Goal: Task Accomplishment & Management: Use online tool/utility

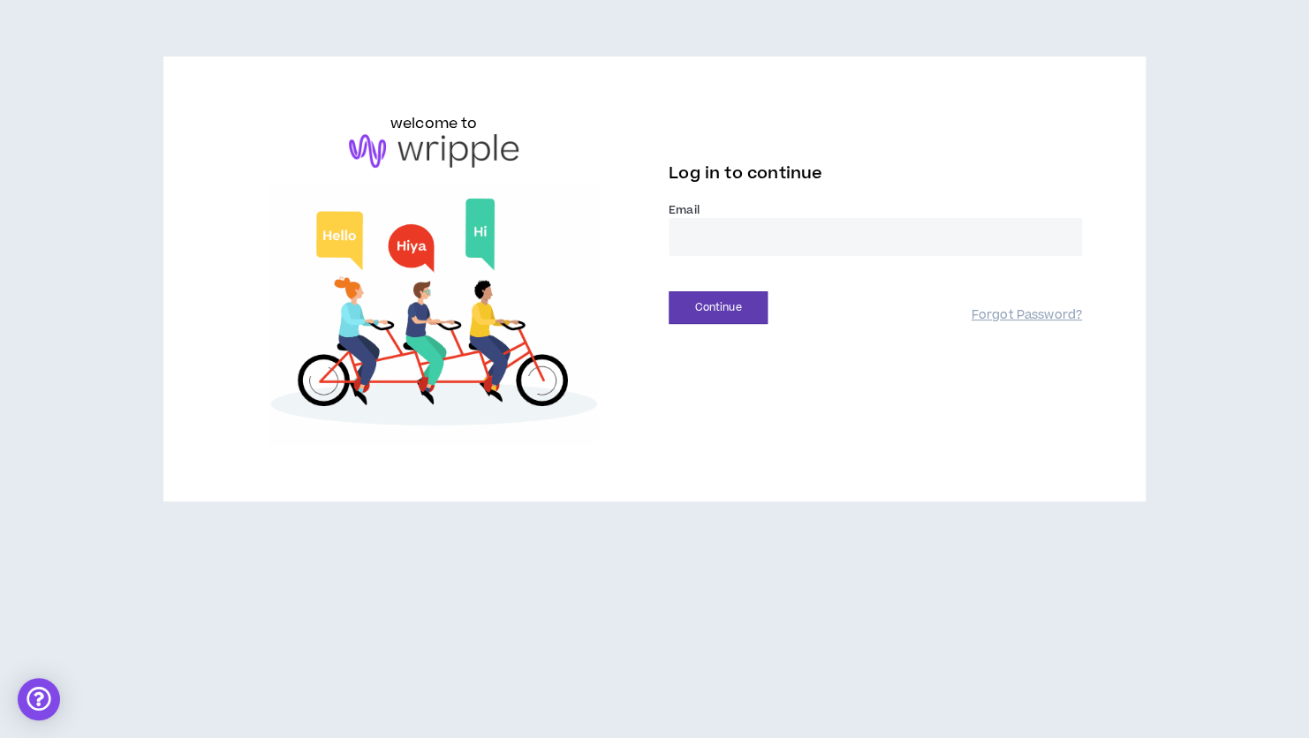
click at [736, 242] on input "email" at bounding box center [875, 237] width 413 height 38
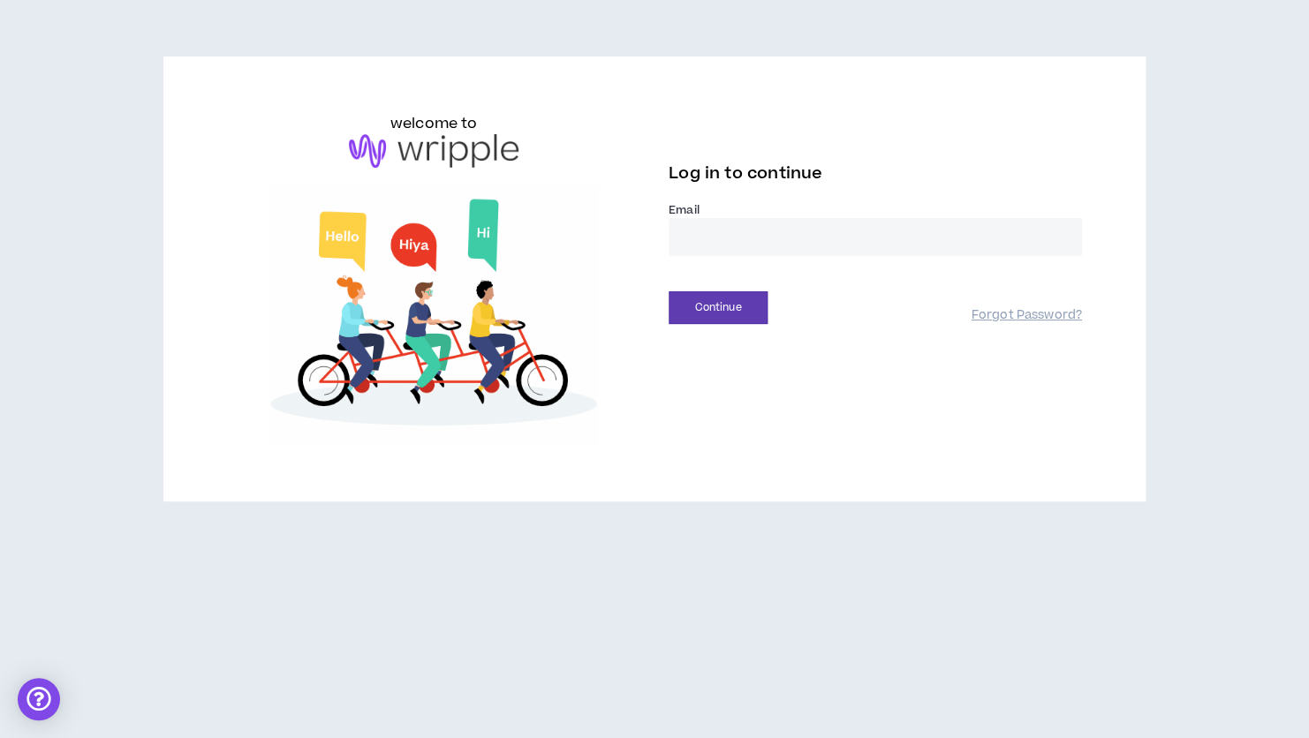
type input "**********"
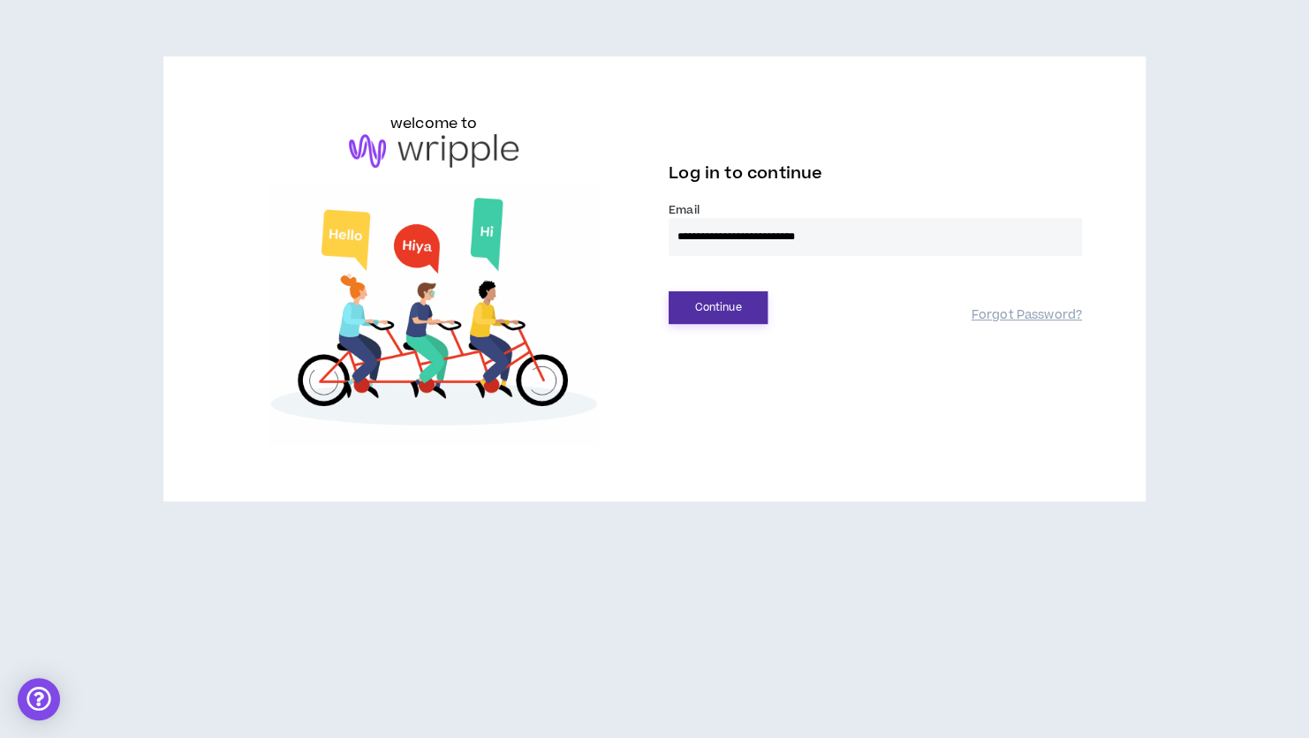
click at [718, 314] on button "Continue" at bounding box center [718, 307] width 99 height 33
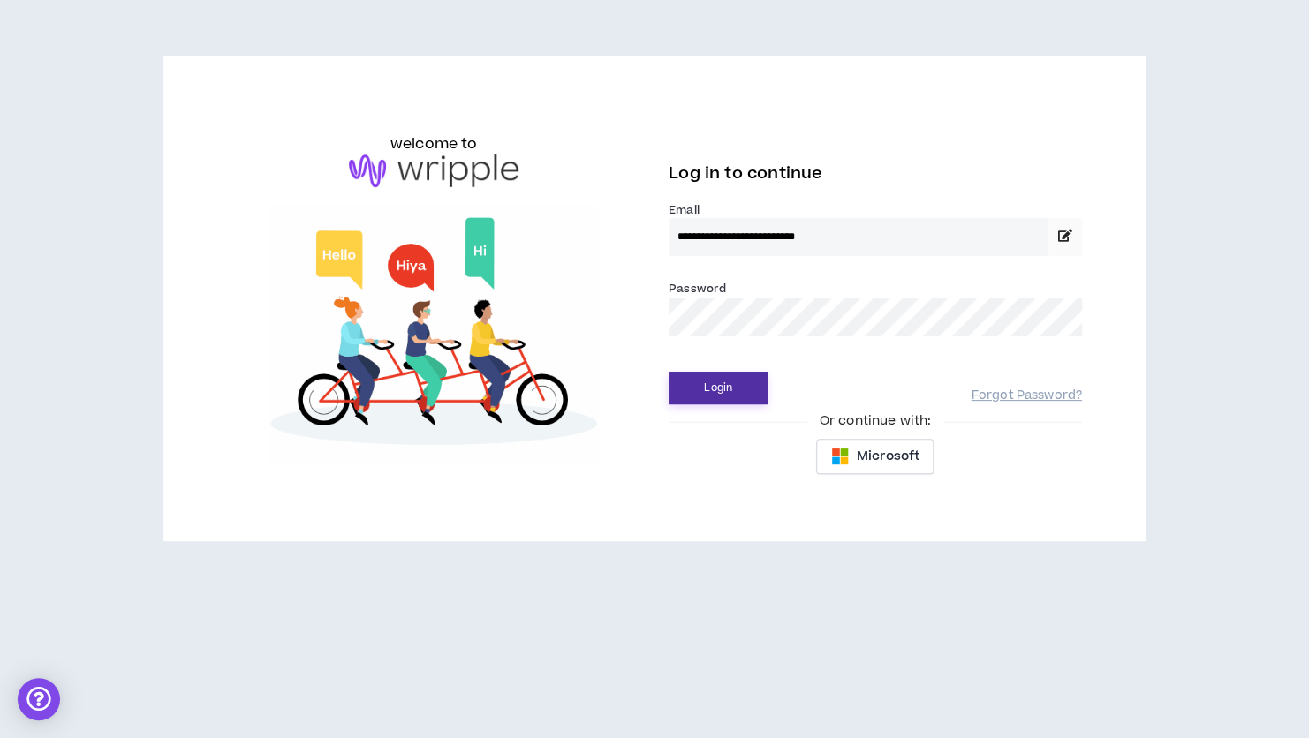
click at [718, 389] on button "Login" at bounding box center [718, 388] width 99 height 33
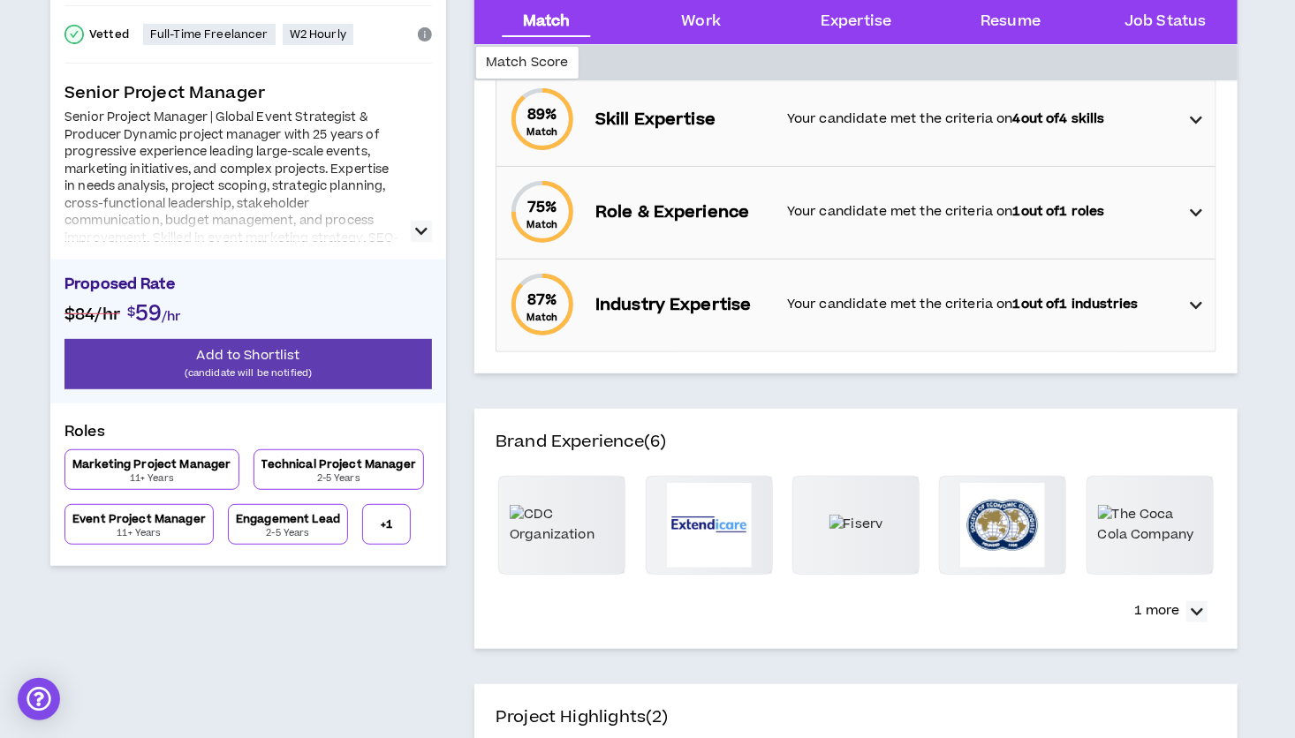
scroll to position [247, 0]
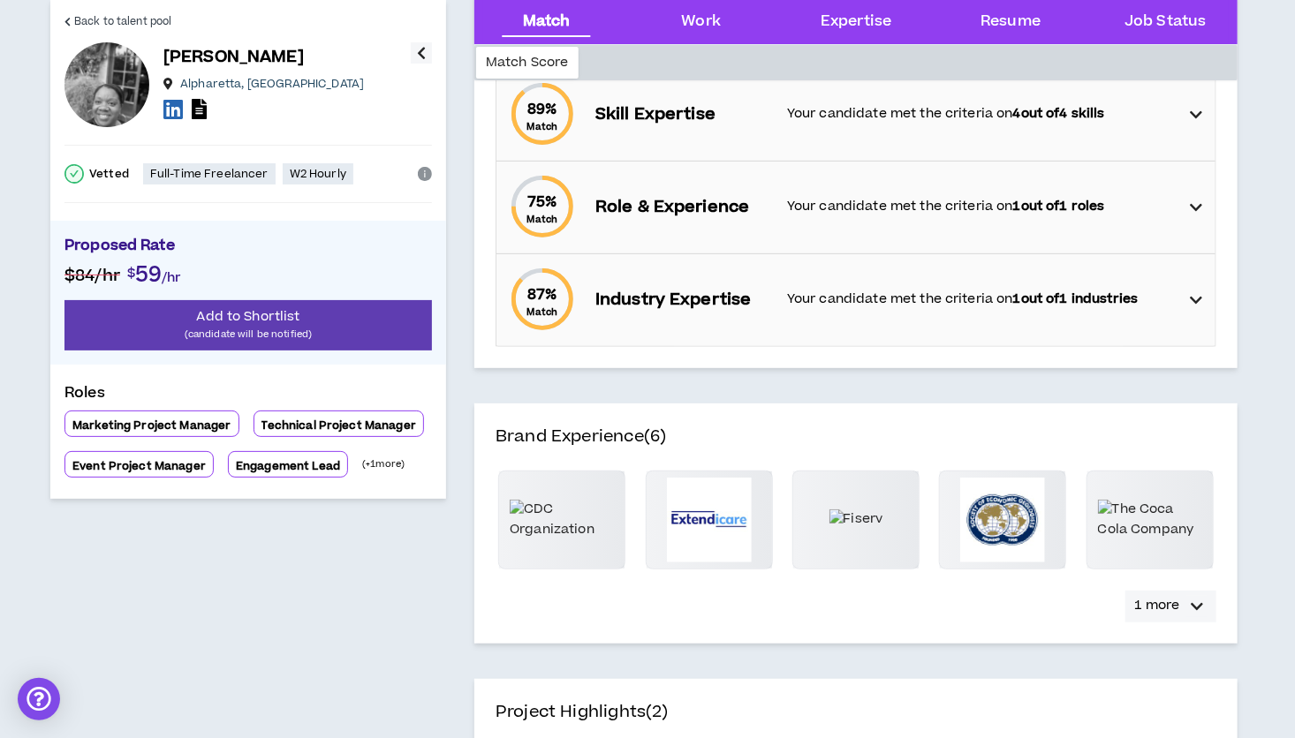
click at [1184, 611] on button "1 more" at bounding box center [1170, 607] width 91 height 32
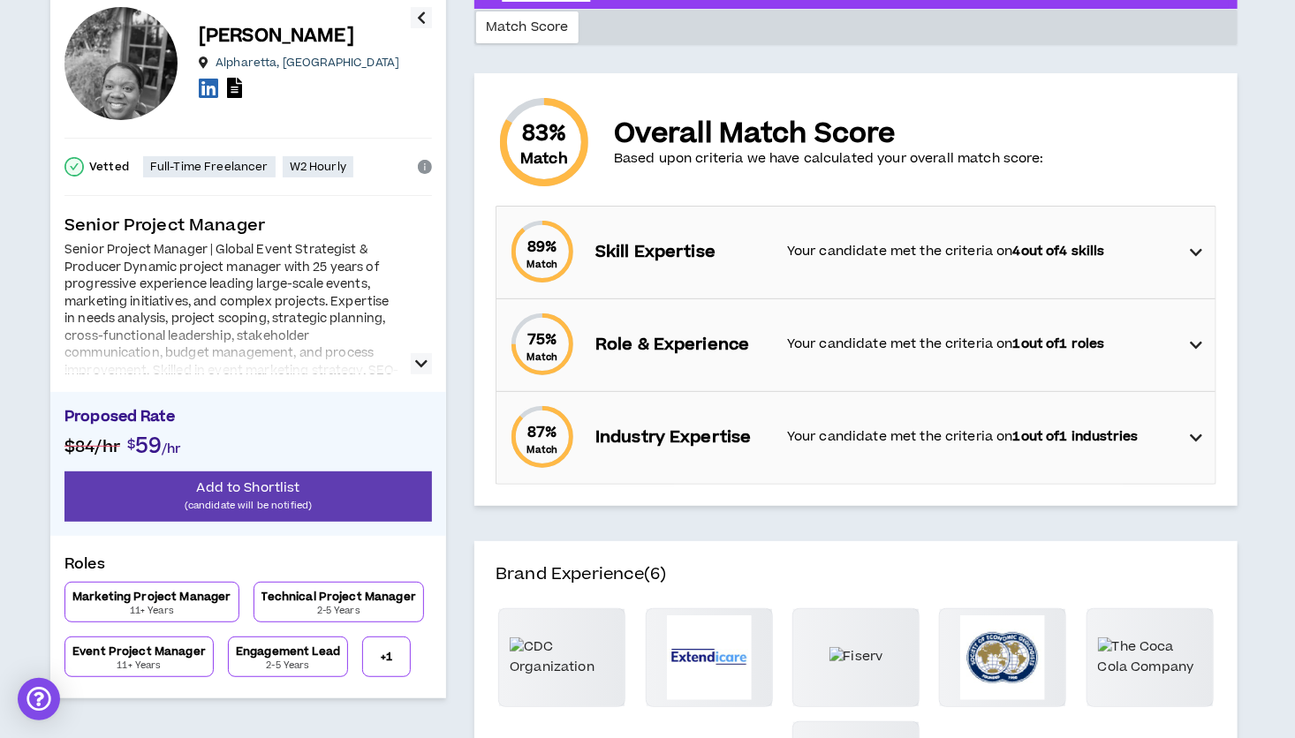
scroll to position [23, 0]
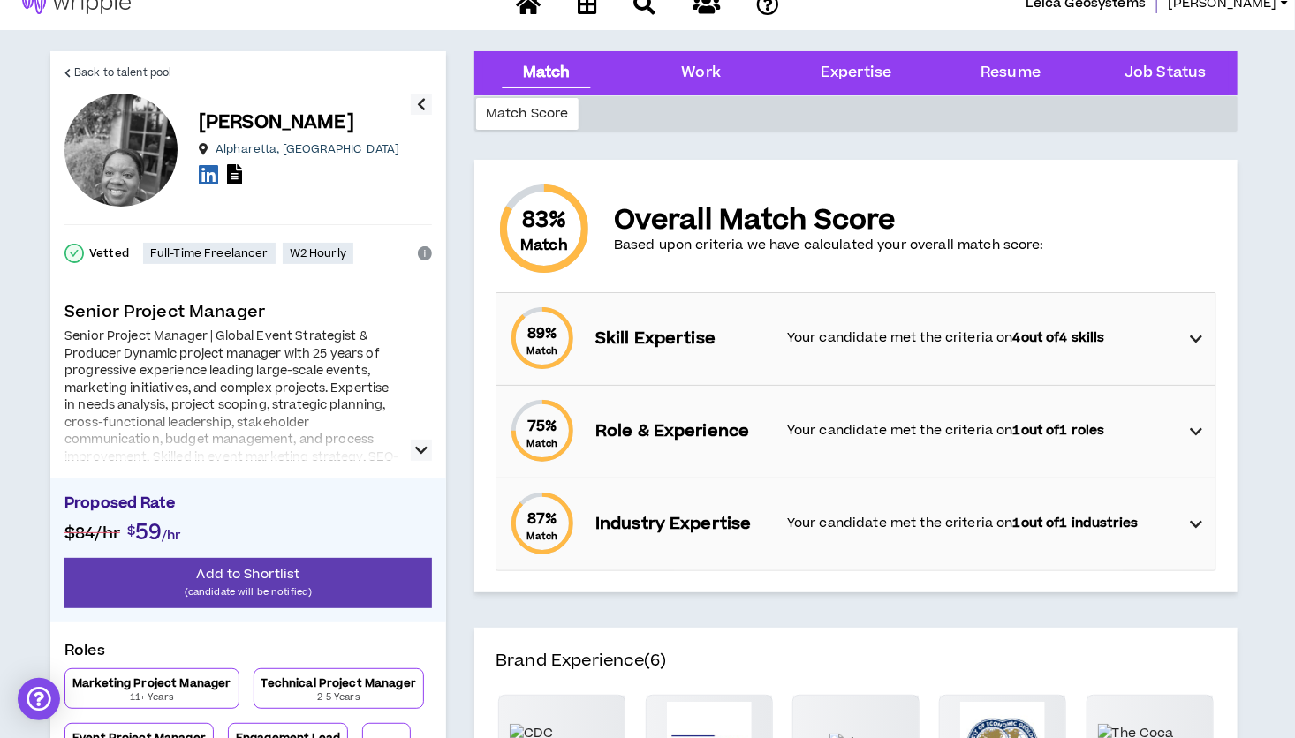
click at [420, 446] on icon "button" at bounding box center [421, 450] width 12 height 21
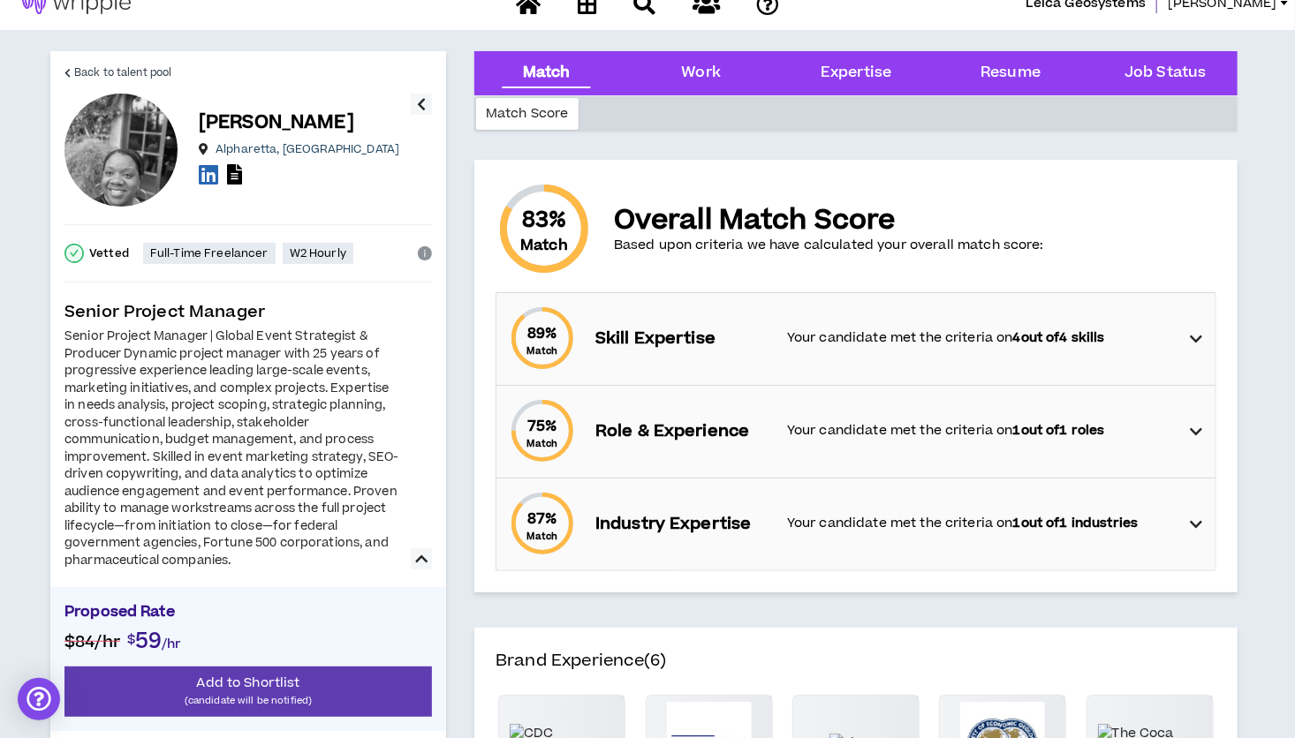
click at [1199, 331] on icon at bounding box center [1197, 339] width 12 height 21
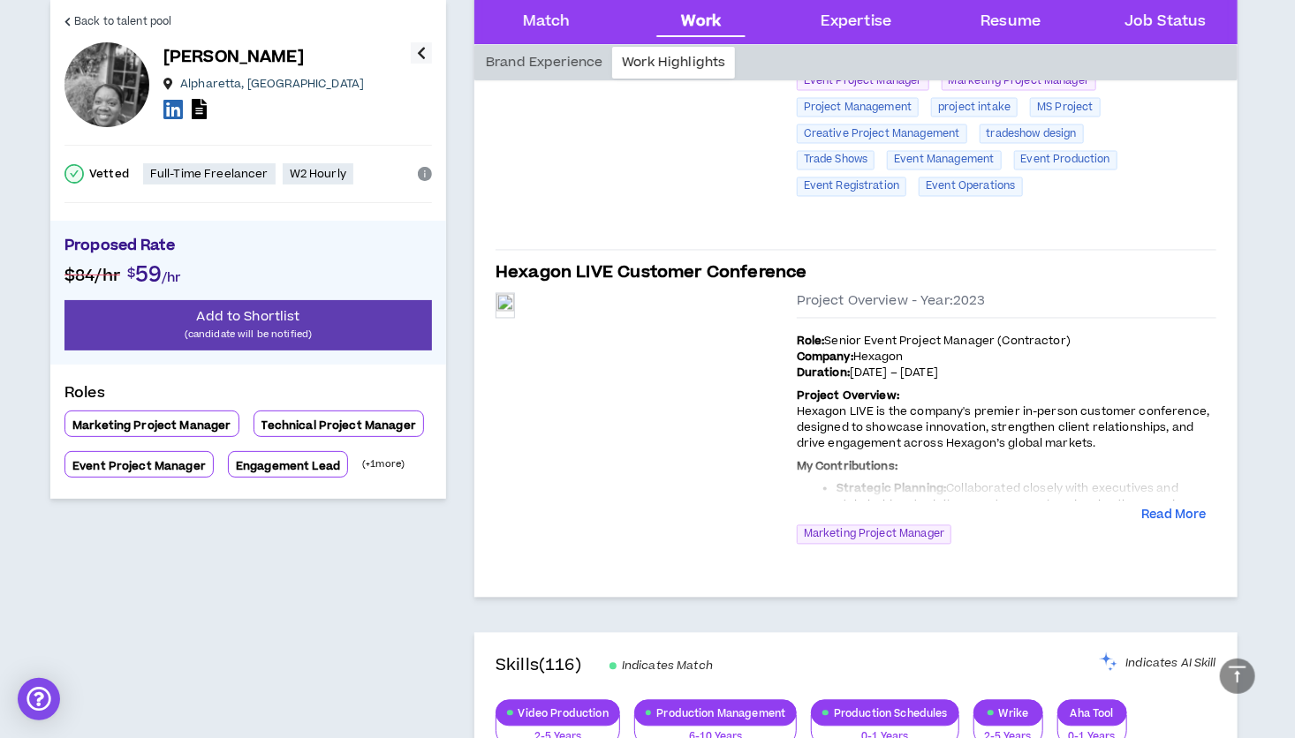
scroll to position [1488, 0]
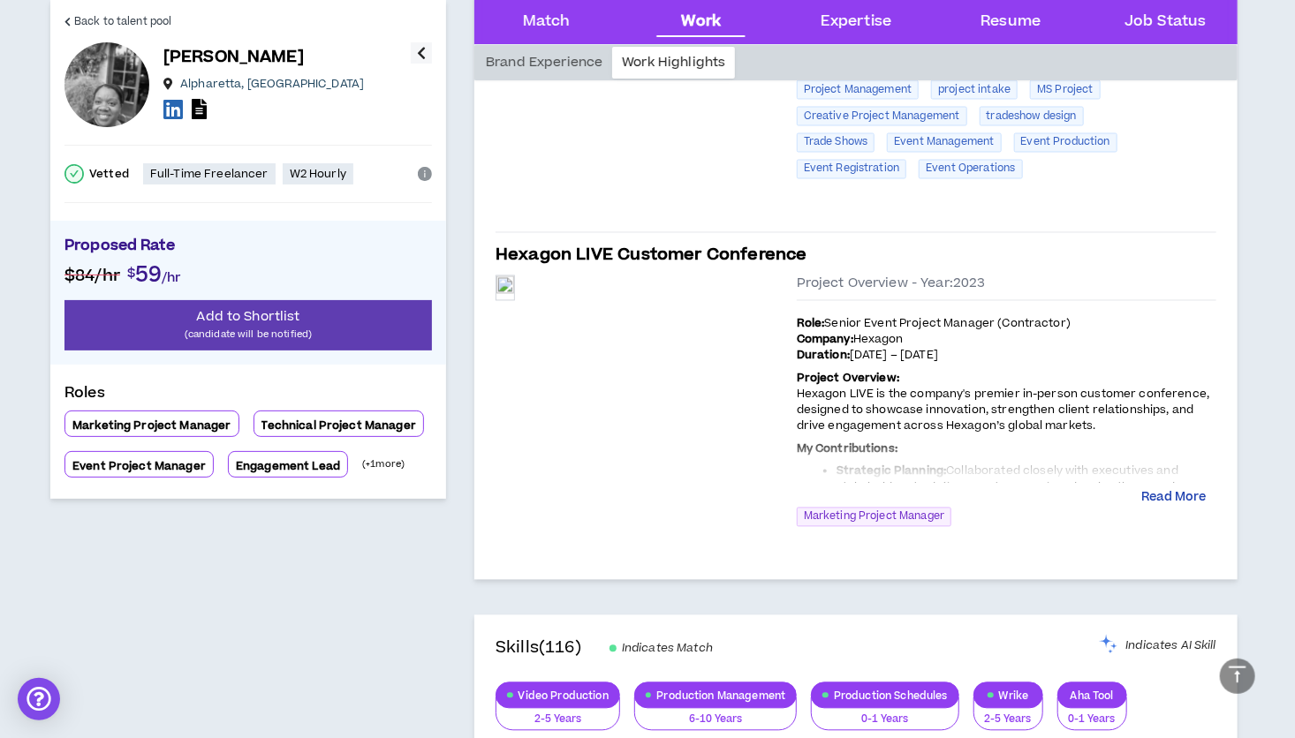
click at [1187, 498] on button "Read More" at bounding box center [1173, 499] width 64 height 18
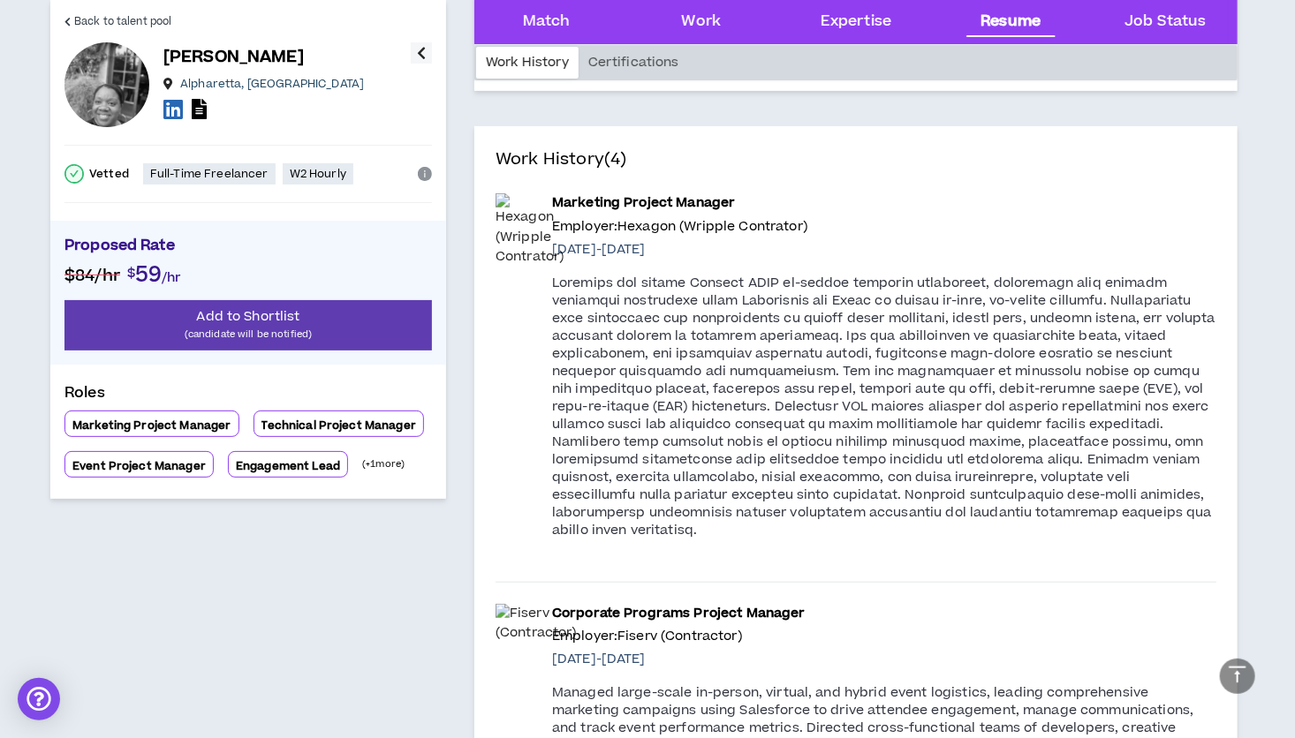
scroll to position [3505, 0]
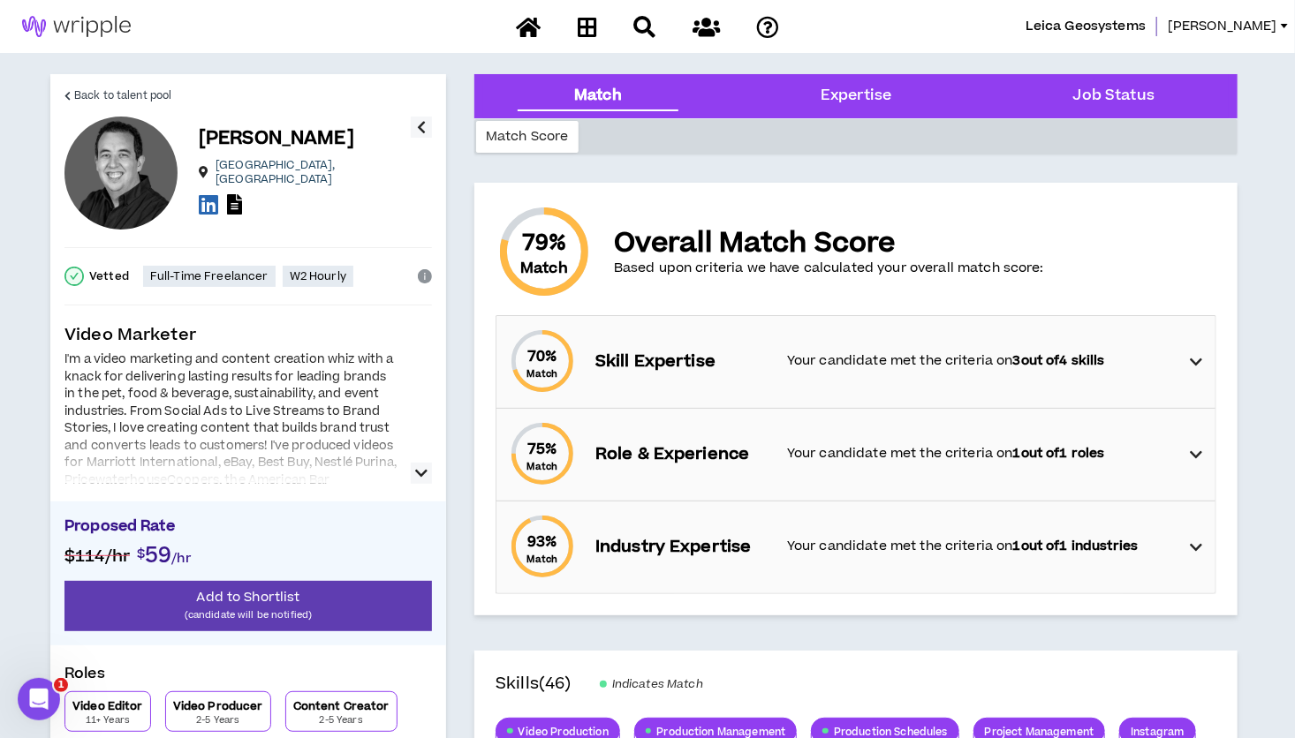
click at [423, 473] on icon "button" at bounding box center [421, 473] width 12 height 21
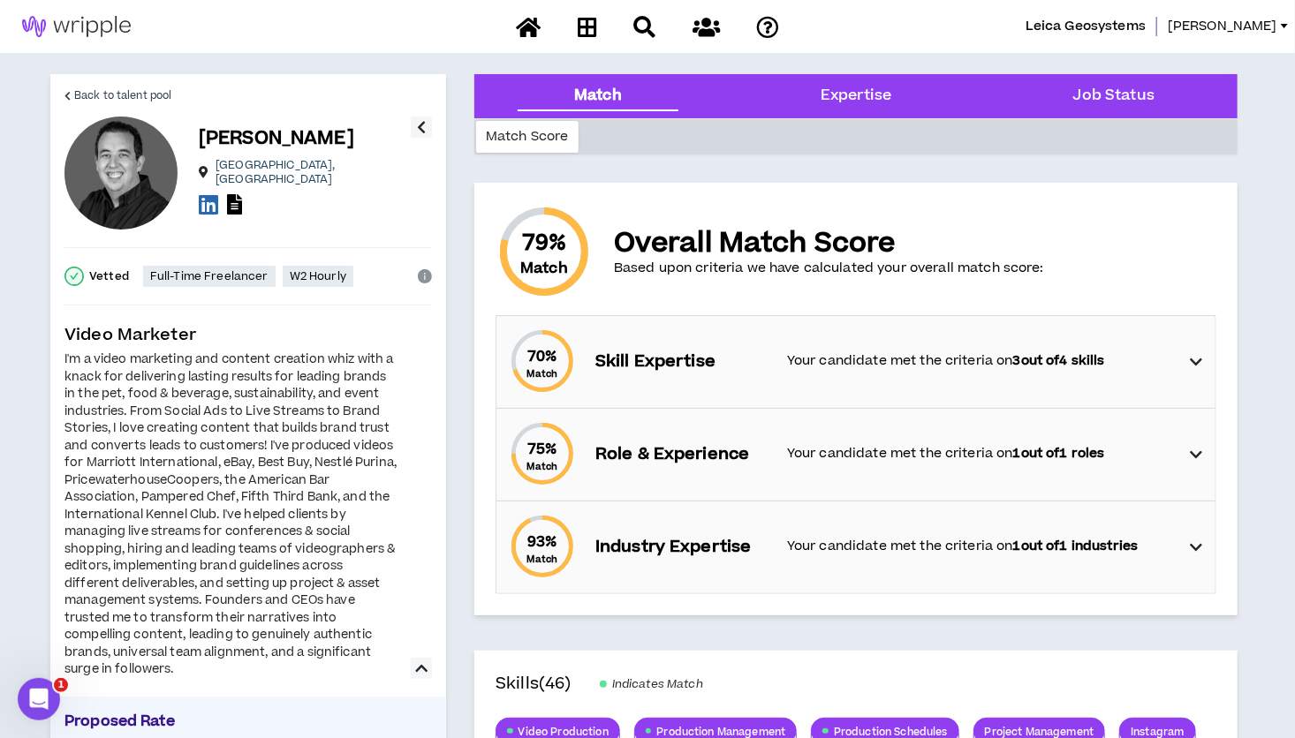
click at [1194, 359] on icon at bounding box center [1197, 362] width 12 height 21
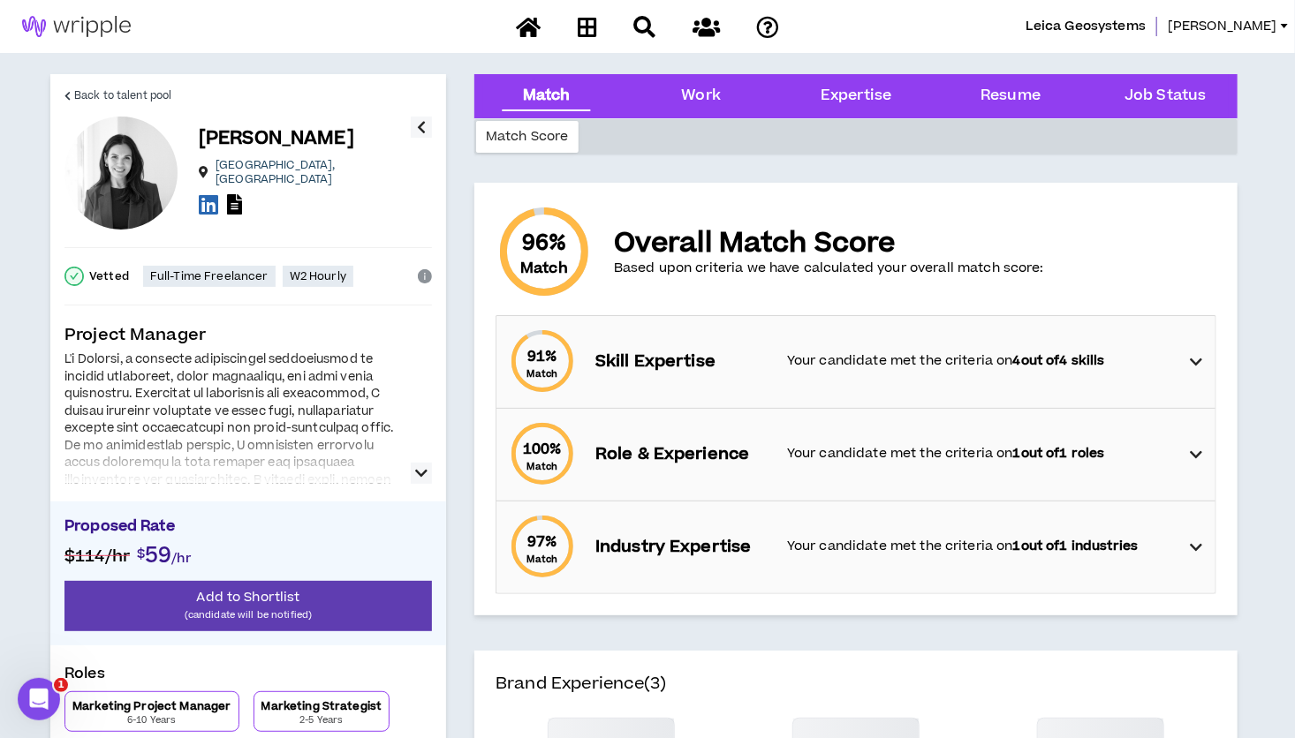
click at [420, 472] on icon "button" at bounding box center [421, 473] width 12 height 21
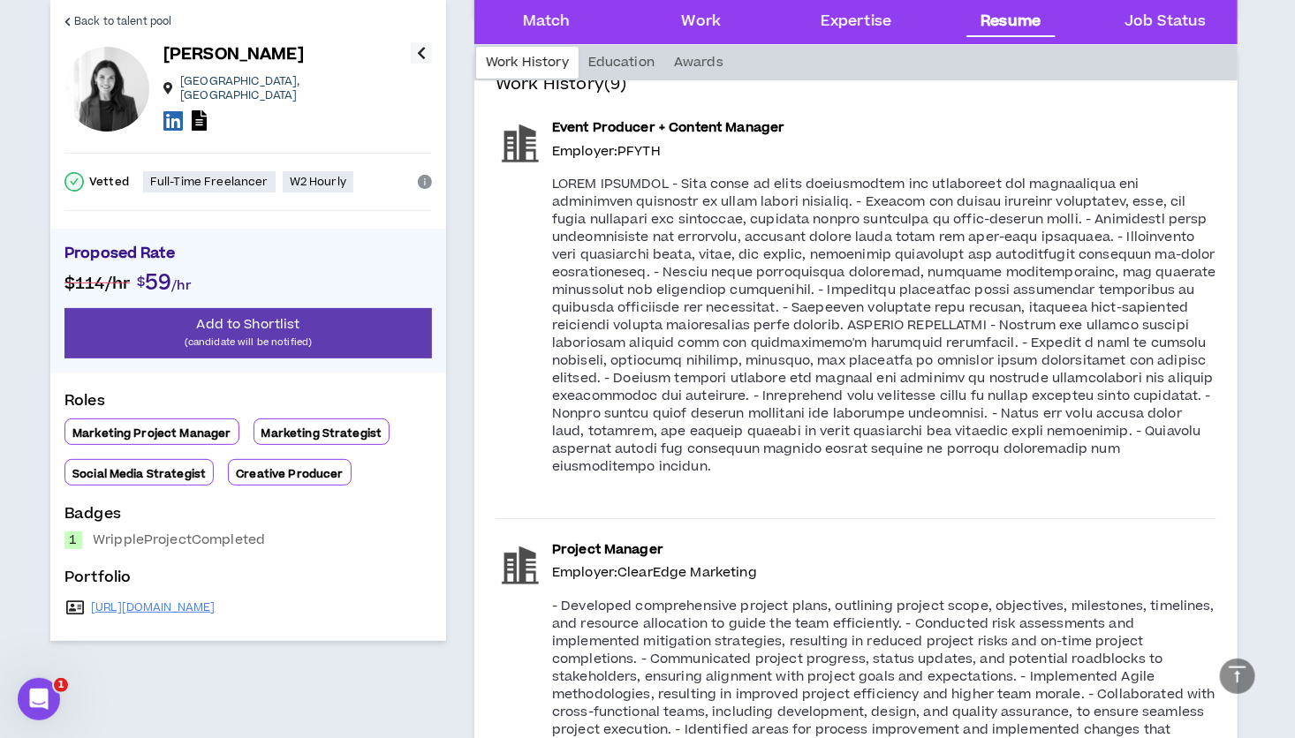
scroll to position [2512, 0]
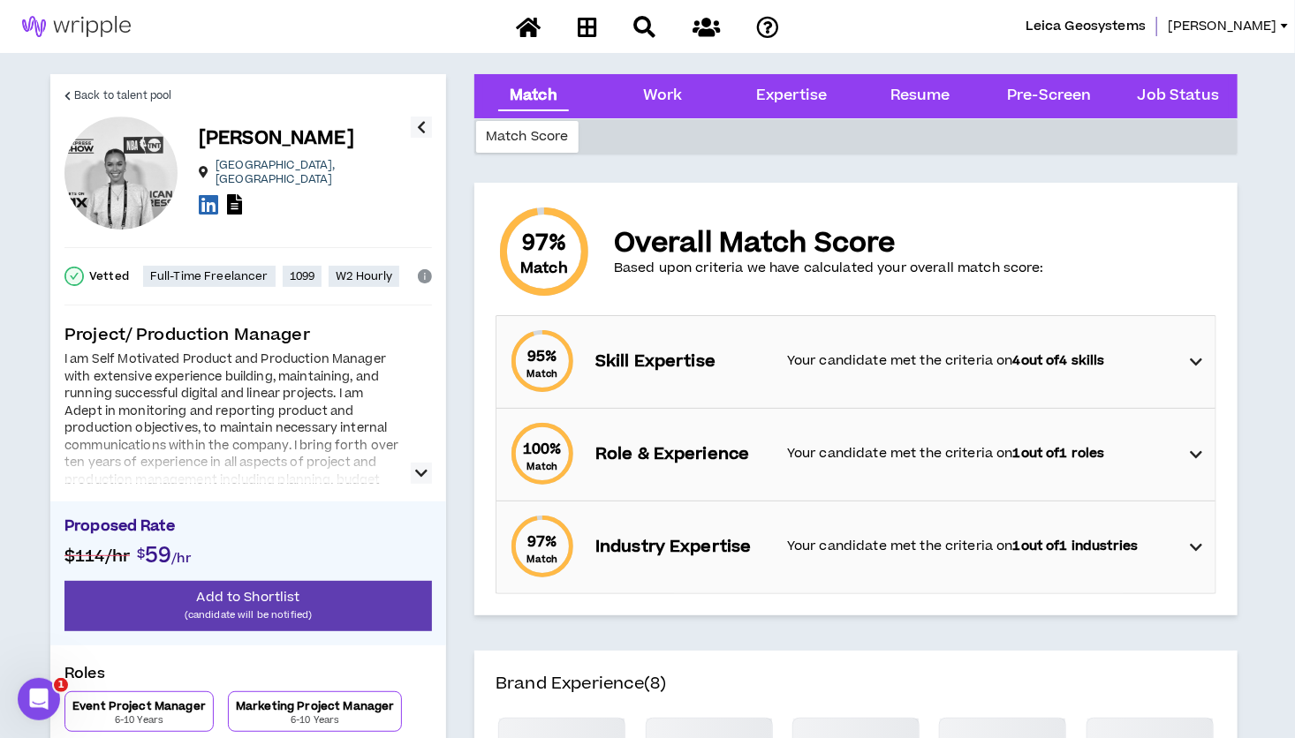
click at [419, 466] on icon "button" at bounding box center [421, 473] width 12 height 21
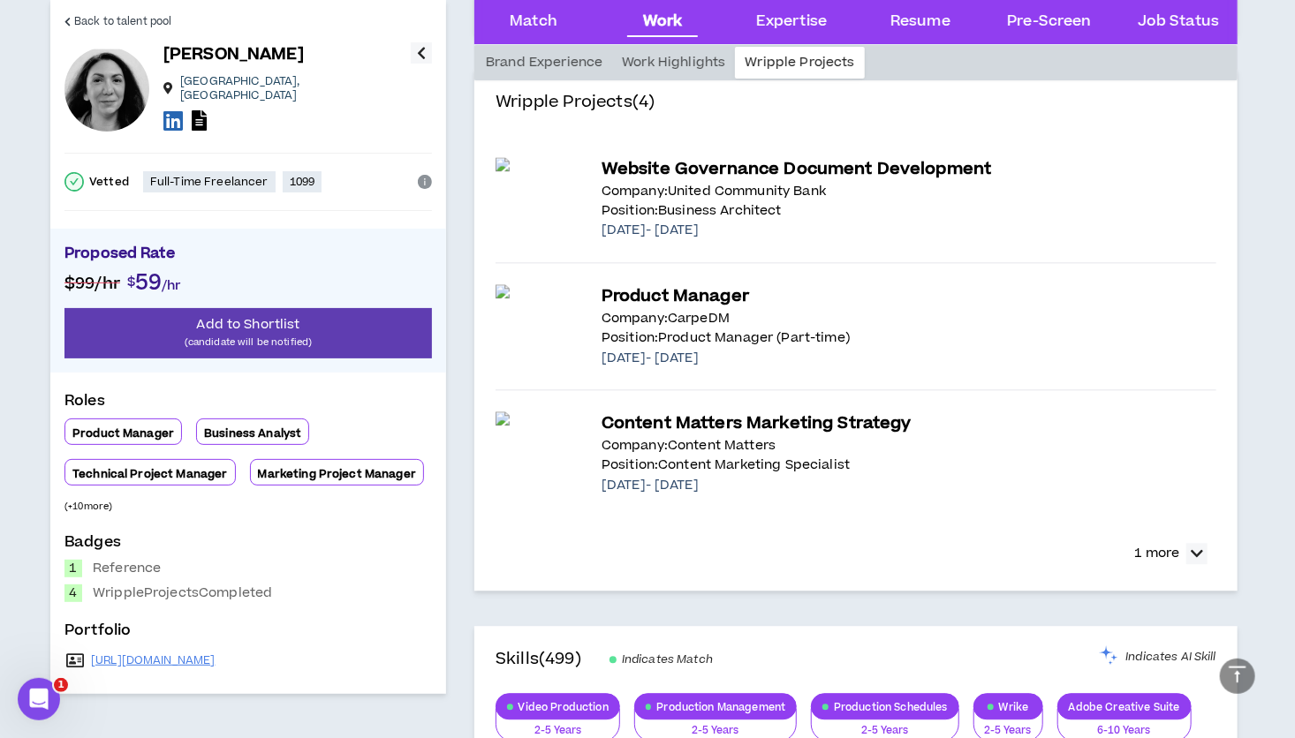
scroll to position [1806, 0]
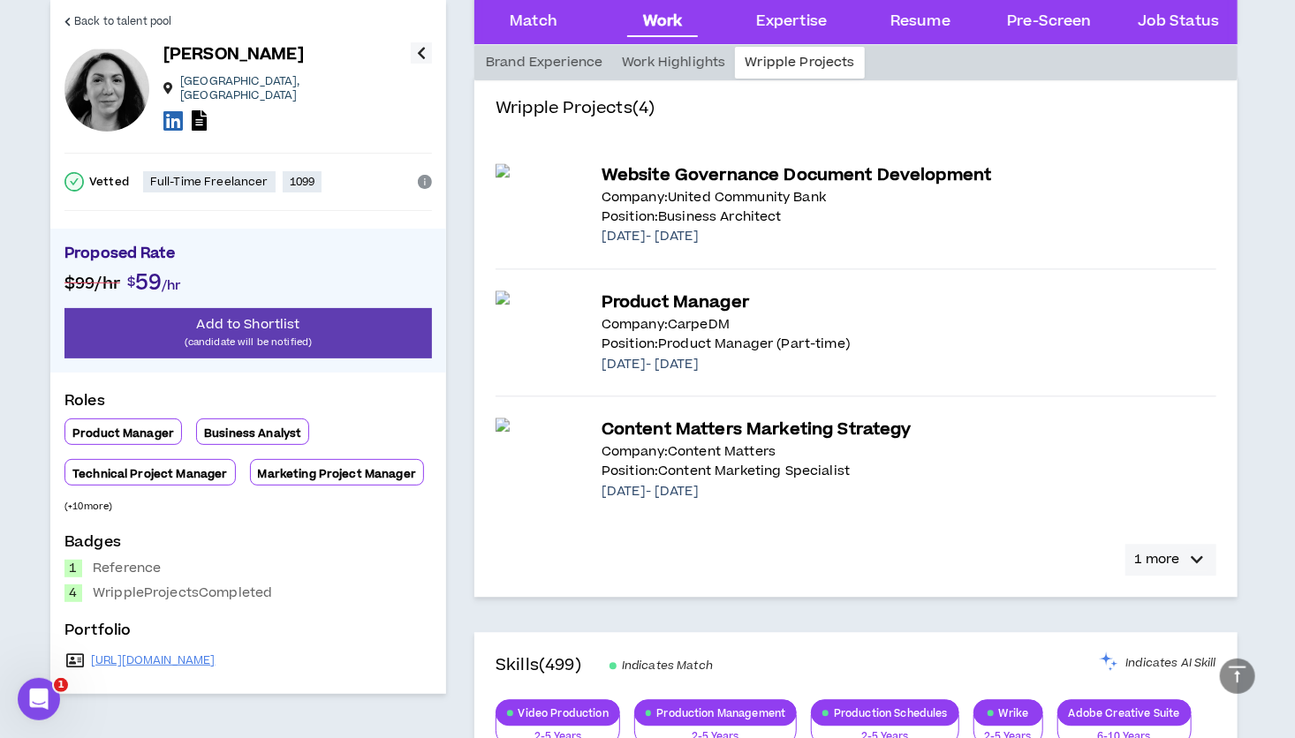
click at [1199, 556] on icon "button" at bounding box center [1197, 559] width 12 height 21
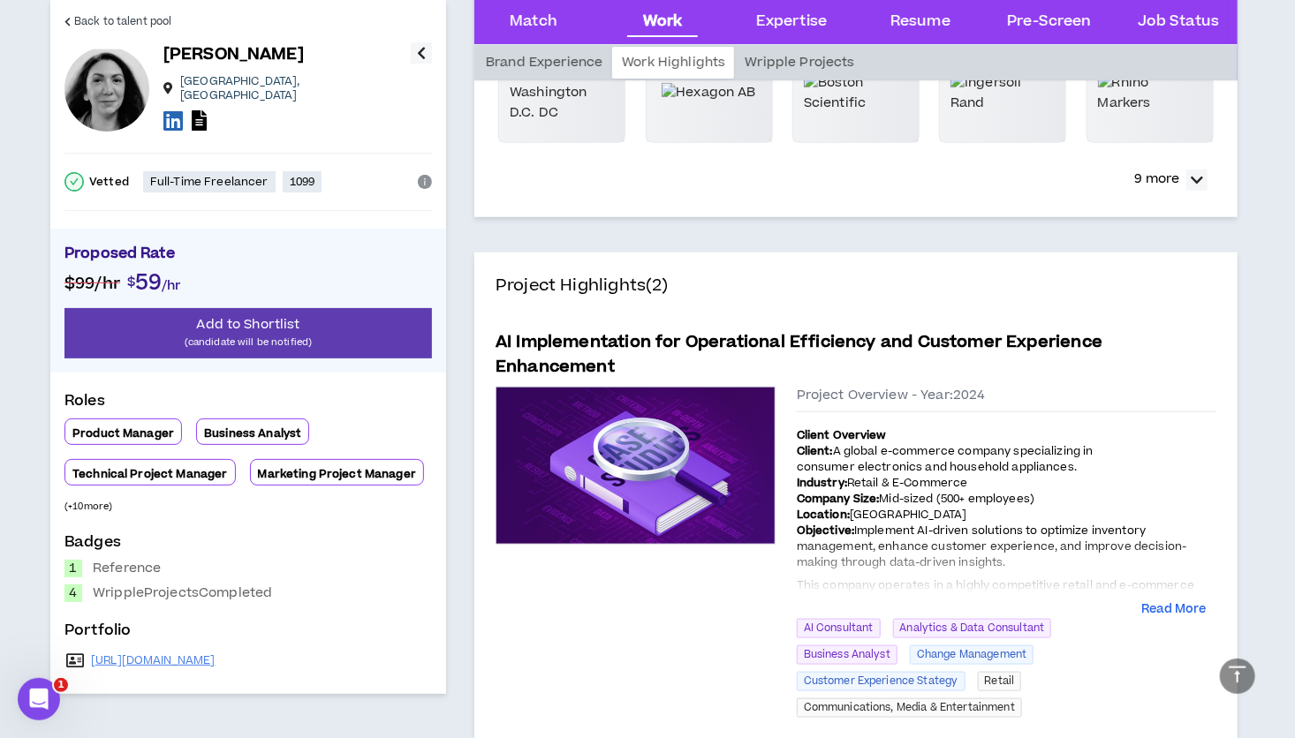
scroll to position [707, 0]
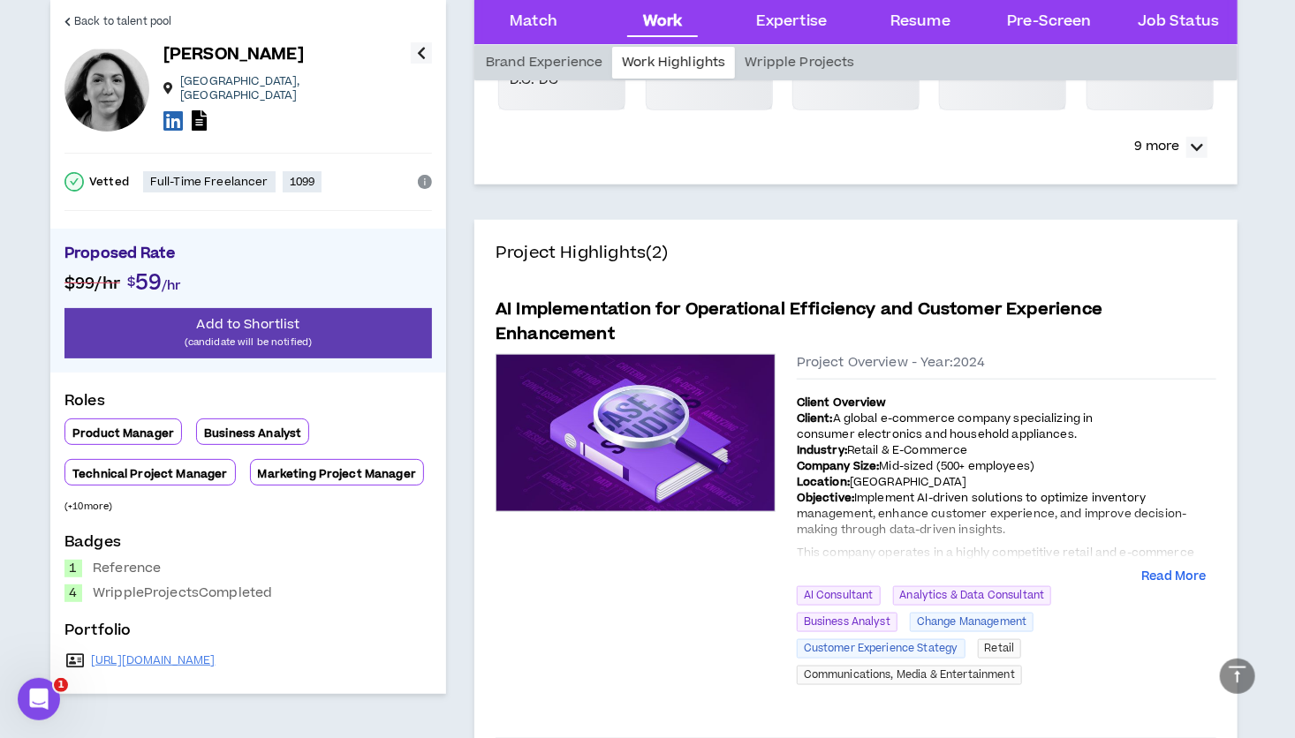
drag, startPoint x: 1294, startPoint y: 152, endPoint x: 1305, endPoint y: 202, distance: 51.4
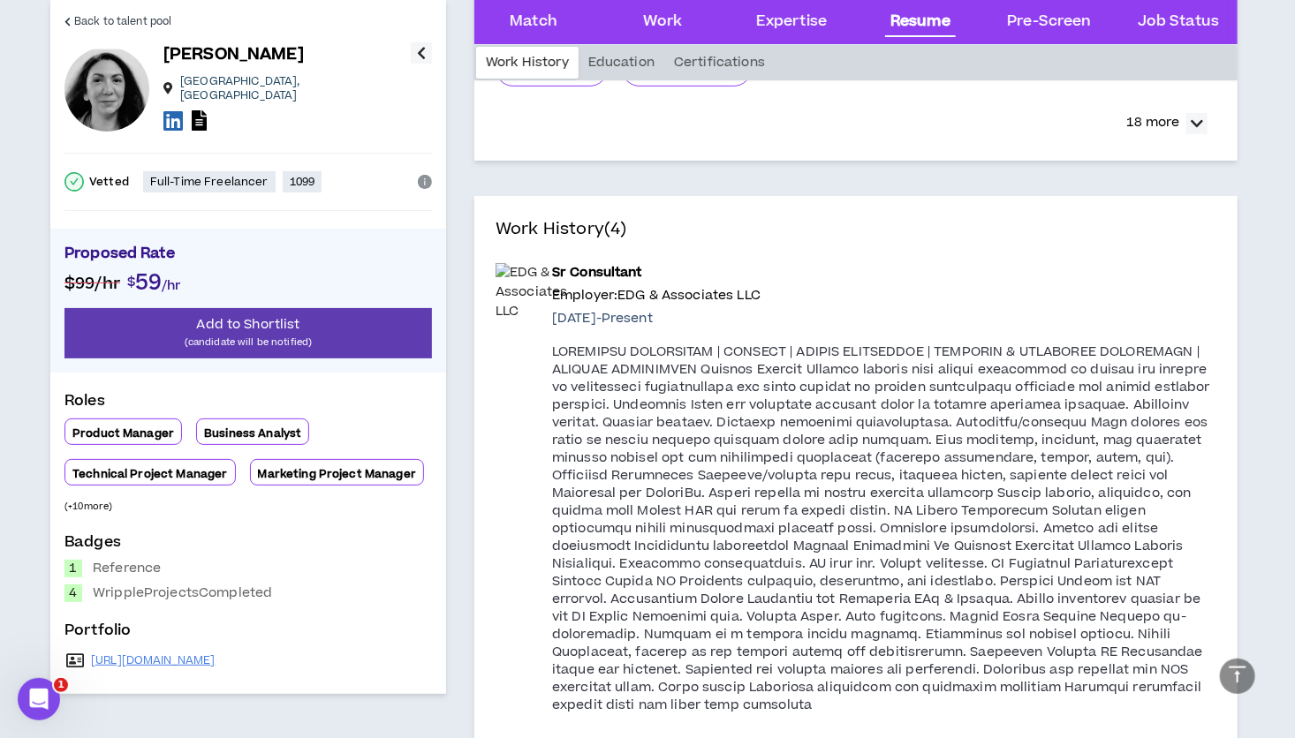
scroll to position [3483, 0]
